Goal: Information Seeking & Learning: Check status

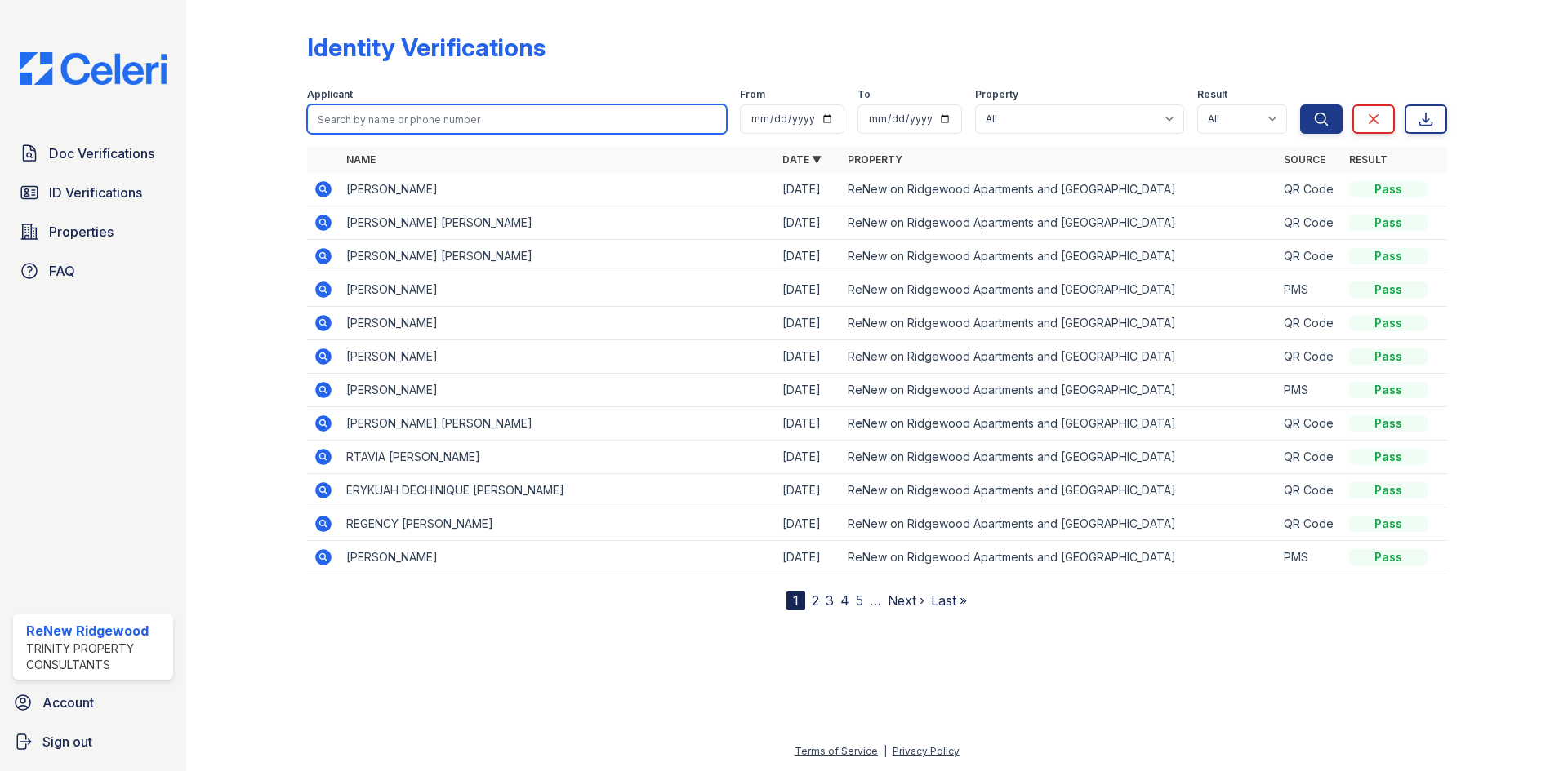
click at [505, 121] on input "search" at bounding box center [517, 119] width 420 height 29
click at [270, 229] on div at bounding box center [259, 308] width 95 height 604
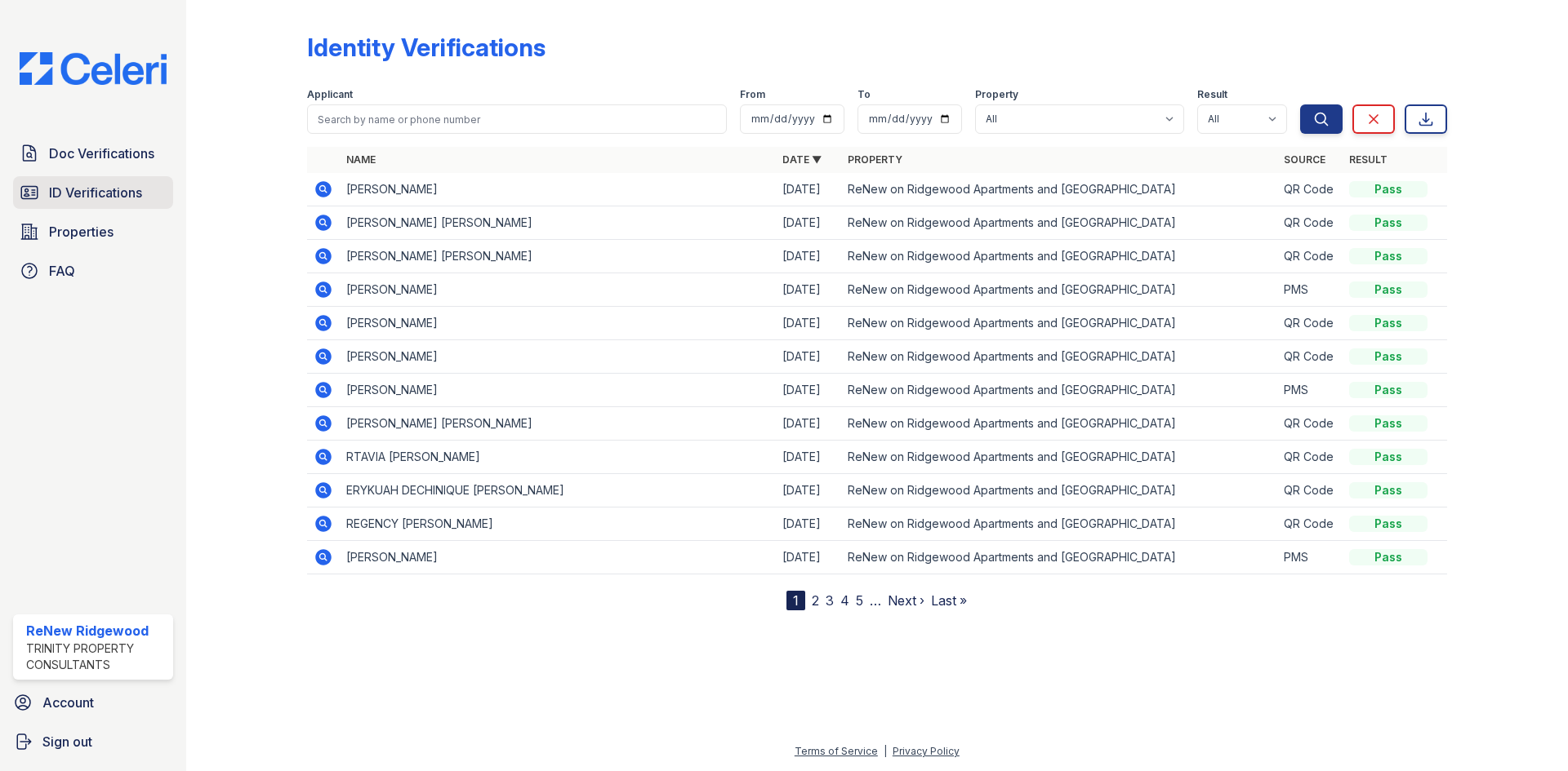
click at [48, 194] on link "ID Verifications" at bounding box center [93, 193] width 160 height 33
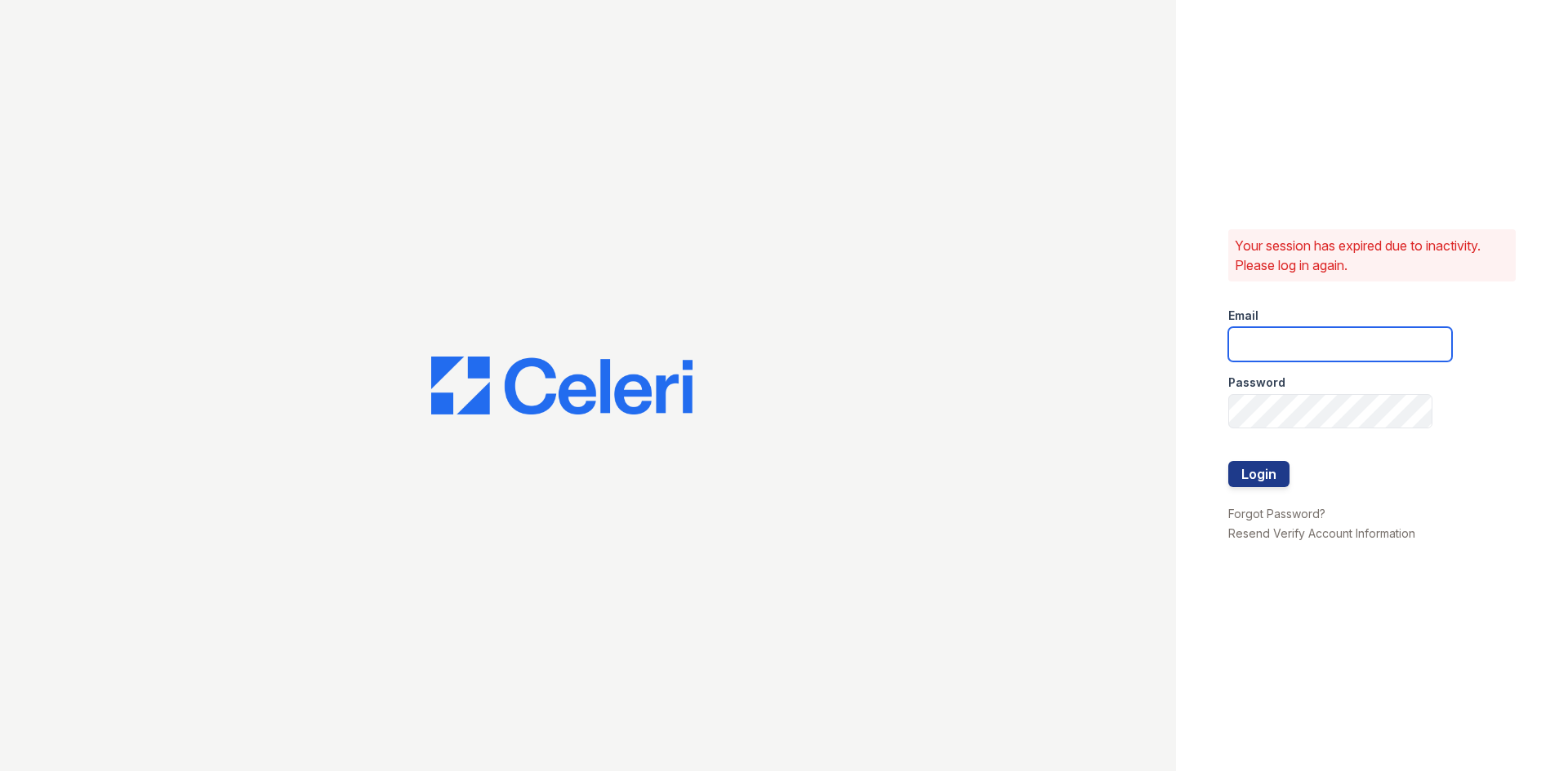
type input "[EMAIL_ADDRESS][DOMAIN_NAME]"
click at [1271, 476] on button "Login" at bounding box center [1258, 474] width 61 height 26
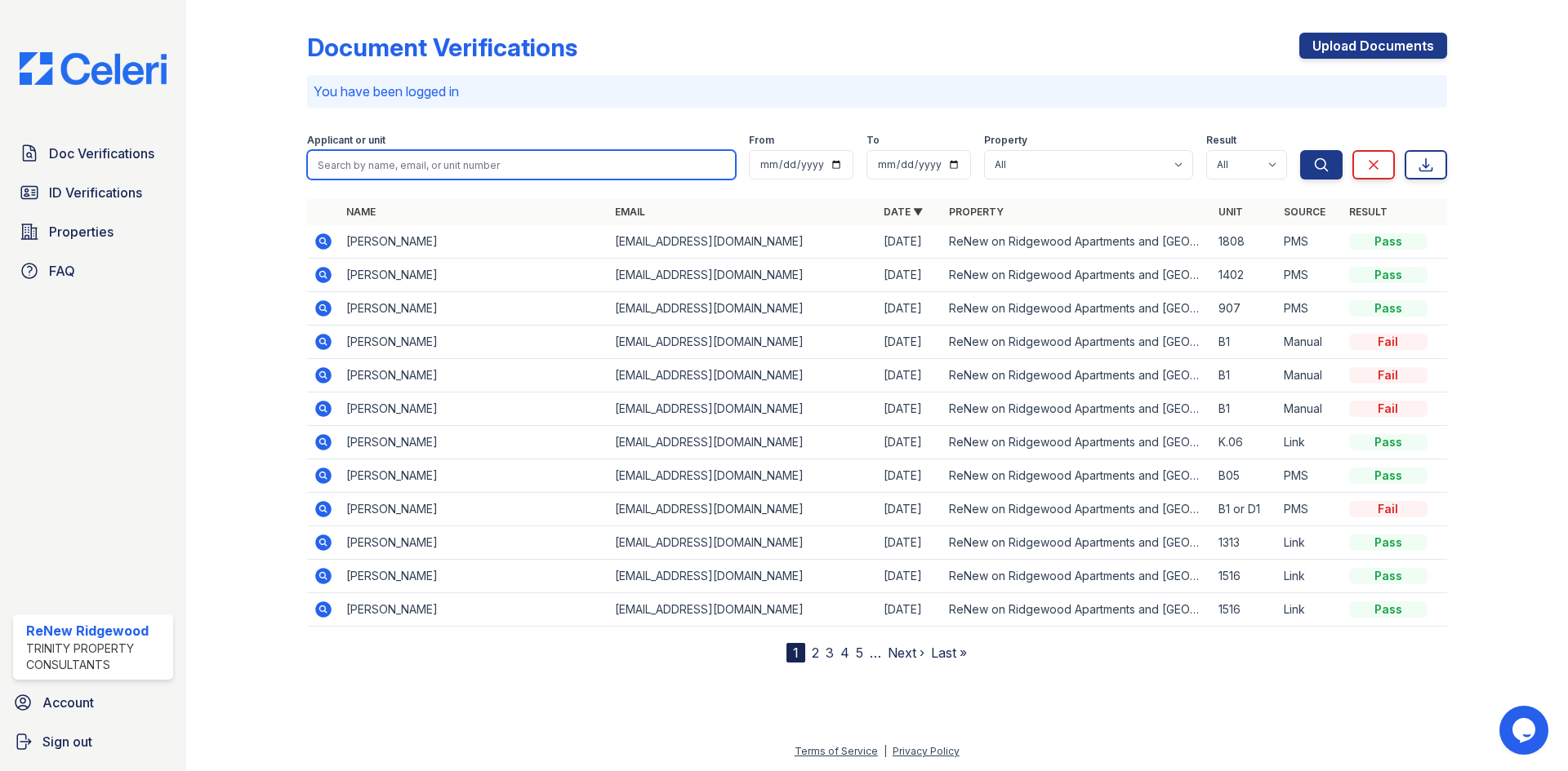
click at [420, 157] on input "search" at bounding box center [522, 164] width 429 height 29
type input "ward"
click at [1300, 150] on button "Search" at bounding box center [1321, 164] width 43 height 29
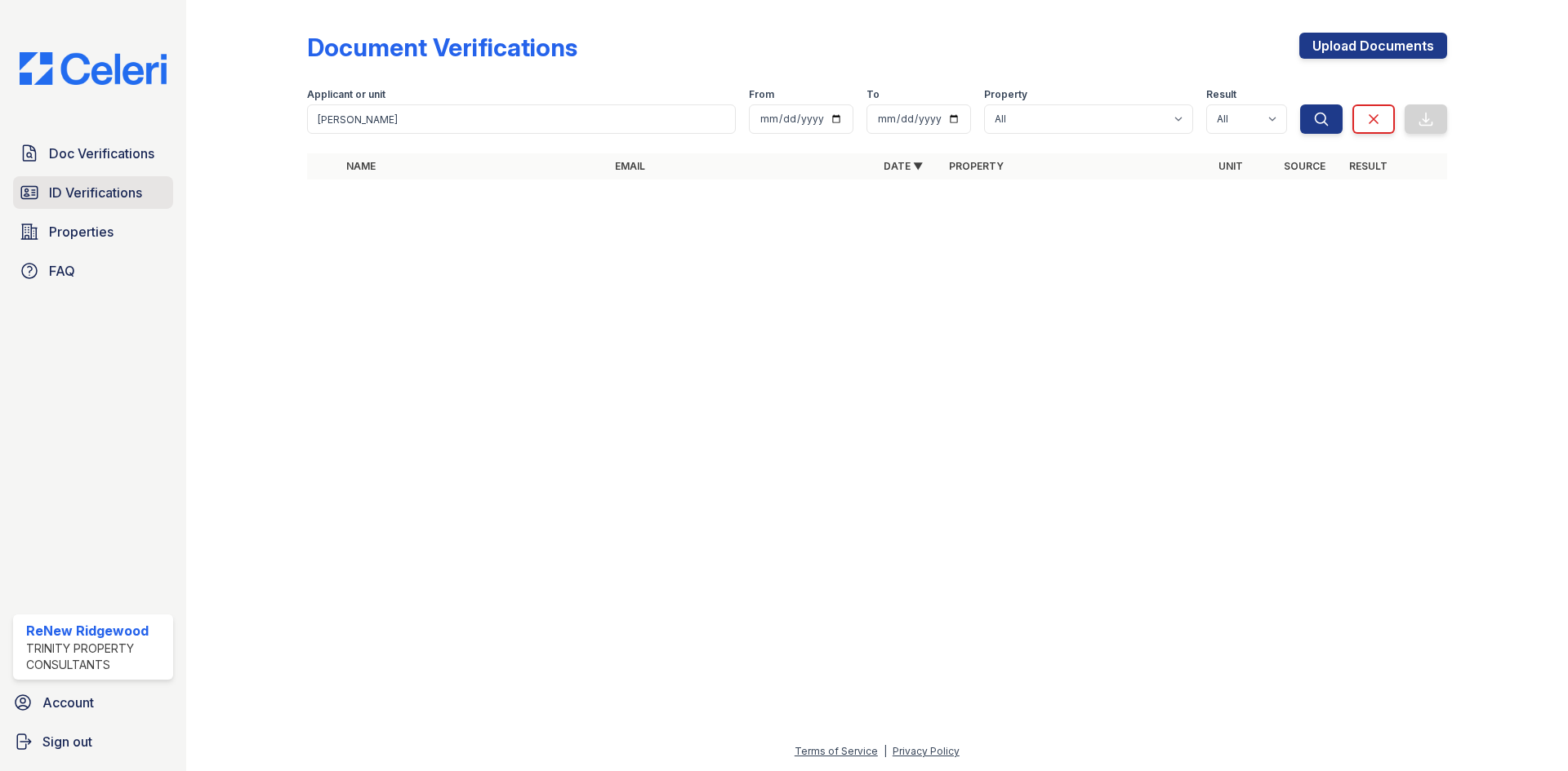
click at [78, 199] on span "ID Verifications" at bounding box center [95, 192] width 93 height 19
